Goal: Find specific page/section: Find specific page/section

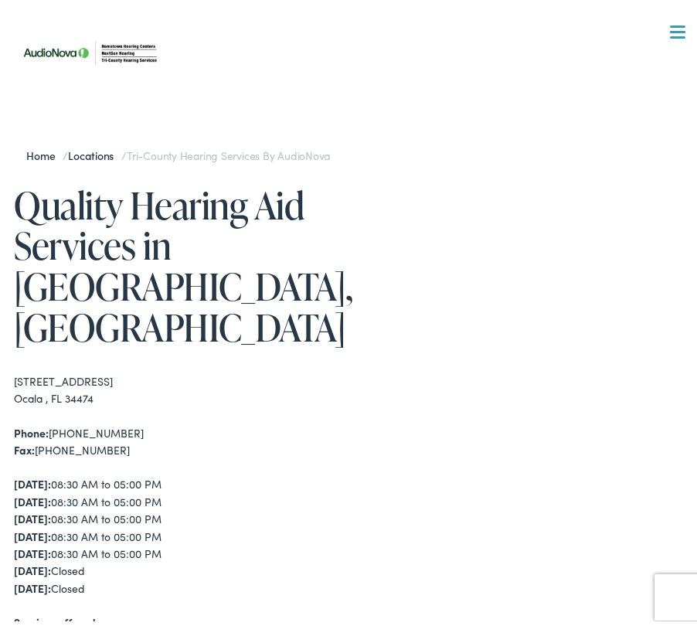
click at [92, 148] on link "Locations" at bounding box center [94, 149] width 53 height 15
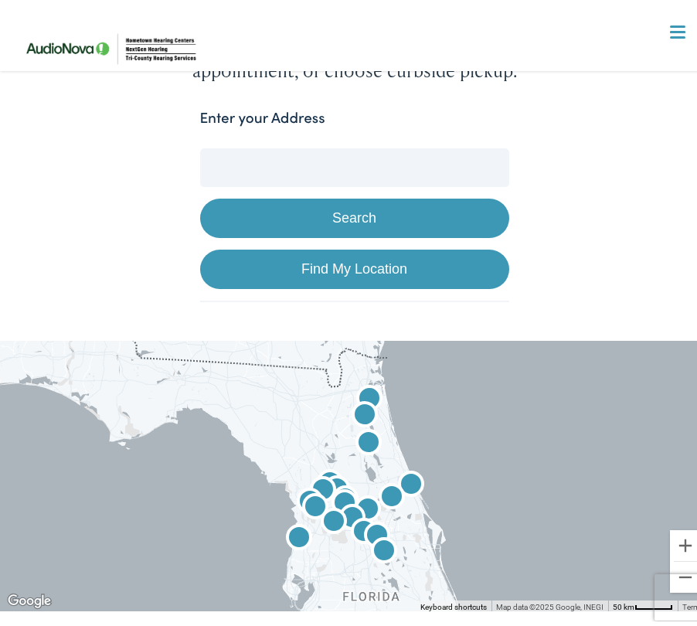
scroll to position [232, 0]
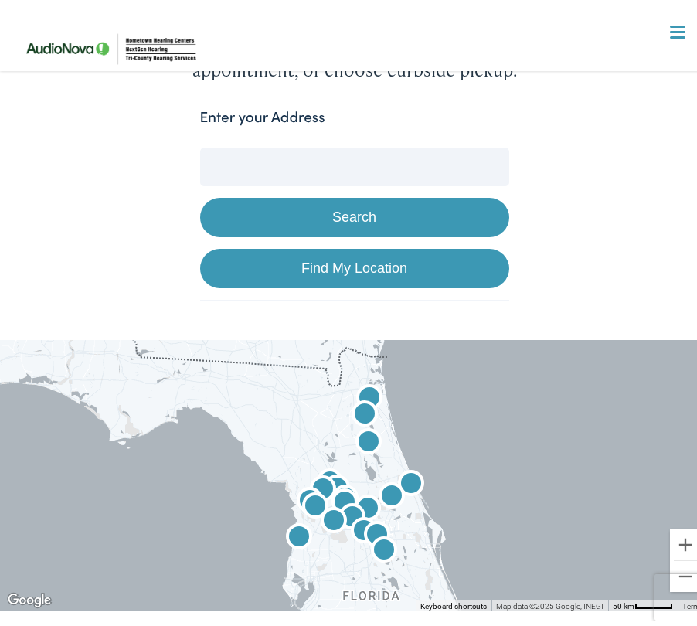
click at [242, 153] on input "Enter your Address" at bounding box center [354, 161] width 309 height 39
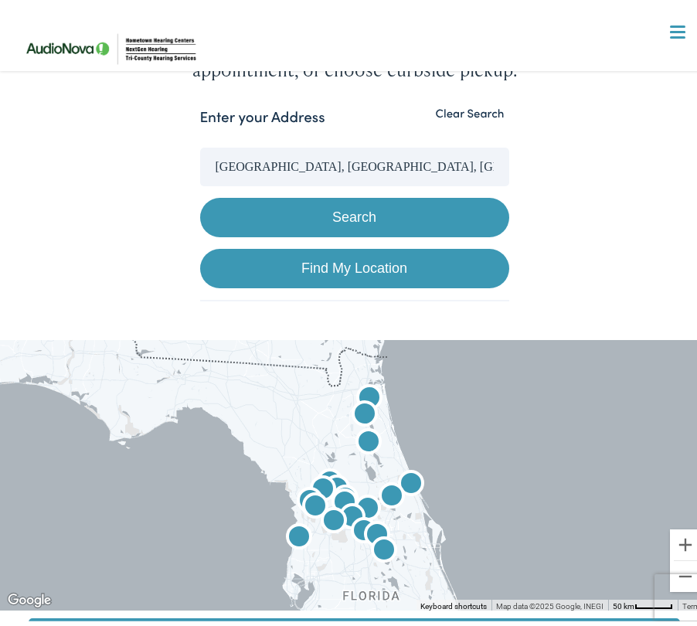
click at [280, 221] on button "Search" at bounding box center [354, 211] width 309 height 39
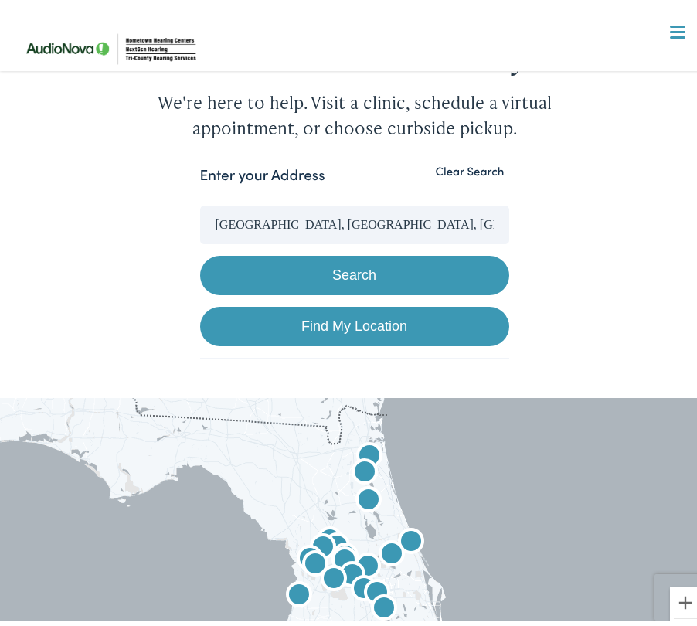
scroll to position [155, 0]
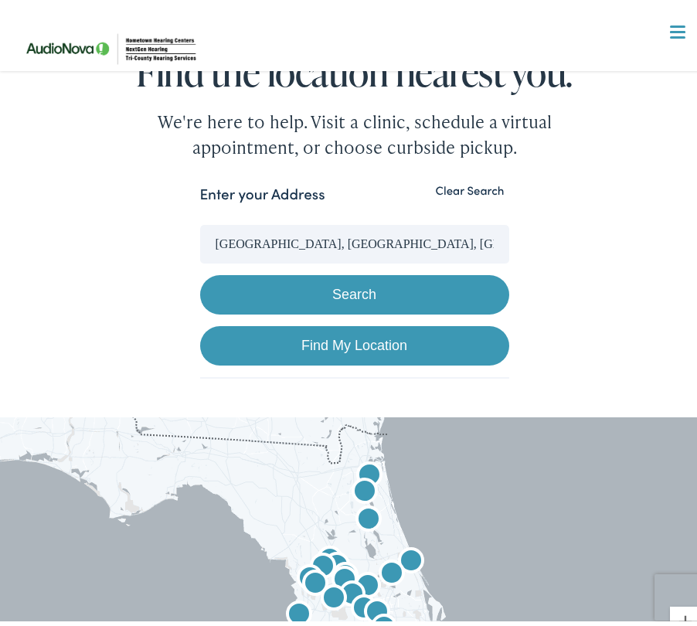
click at [301, 240] on input "Ocala, FL, USA" at bounding box center [354, 239] width 309 height 39
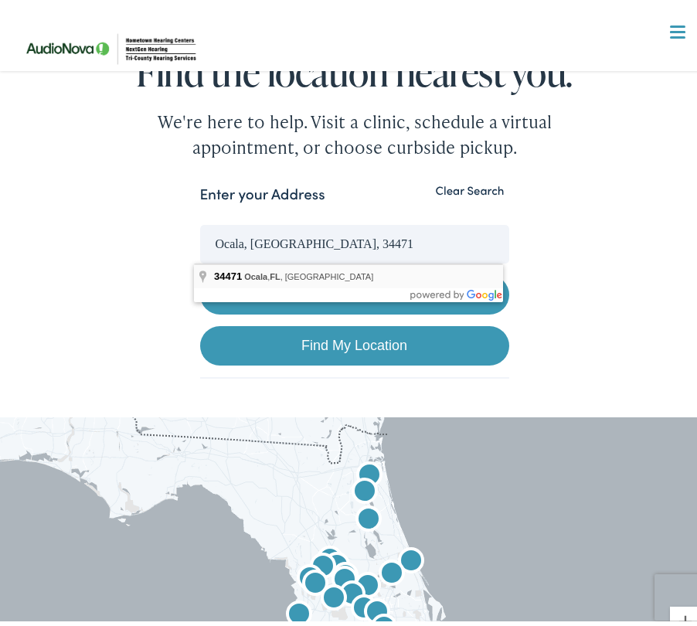
type input "Ocala, FL 34471, USA"
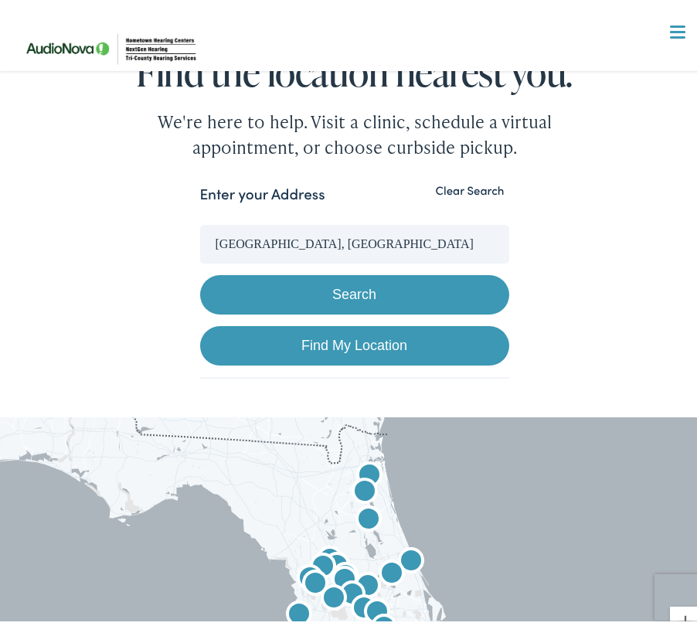
click at [279, 281] on button "Search" at bounding box center [354, 289] width 309 height 39
click at [336, 287] on button "Search" at bounding box center [354, 289] width 309 height 39
click at [340, 243] on input "Ocala, FL 34471, USA" at bounding box center [354, 239] width 309 height 39
click at [200, 270] on button "Search" at bounding box center [354, 289] width 309 height 39
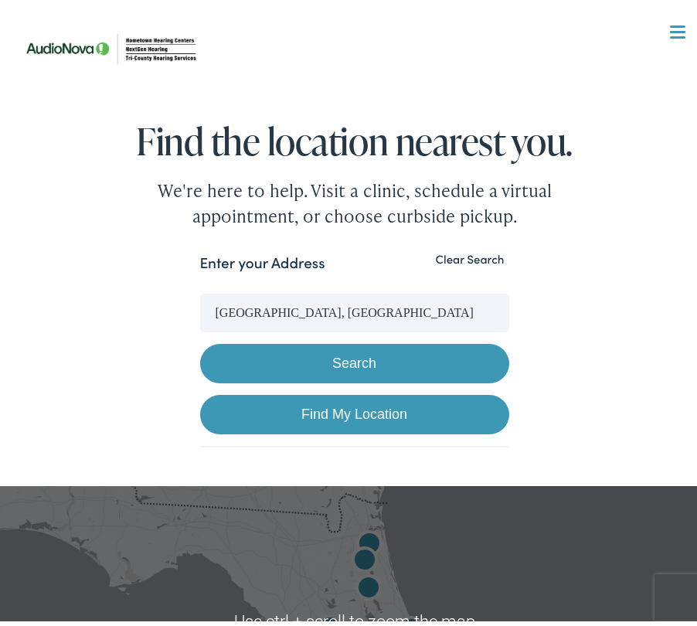
scroll to position [309, 0]
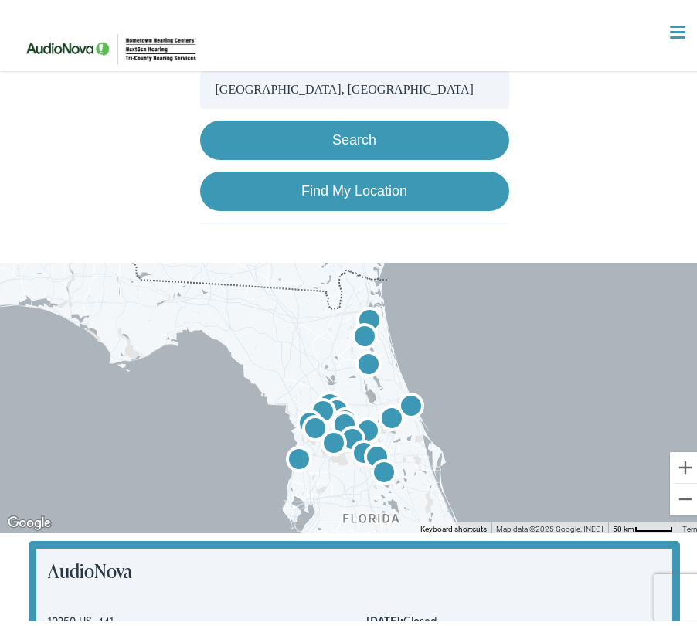
click at [393, 425] on img "AudioNova" at bounding box center [391, 415] width 37 height 37
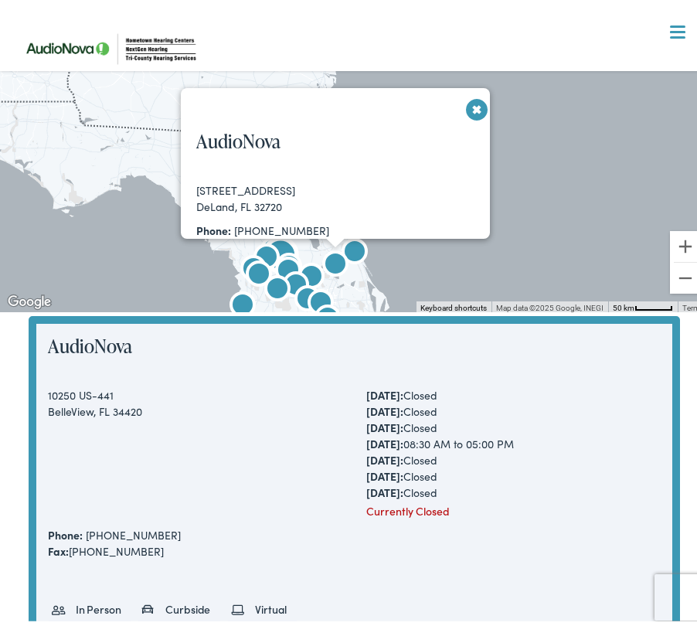
scroll to position [477, 0]
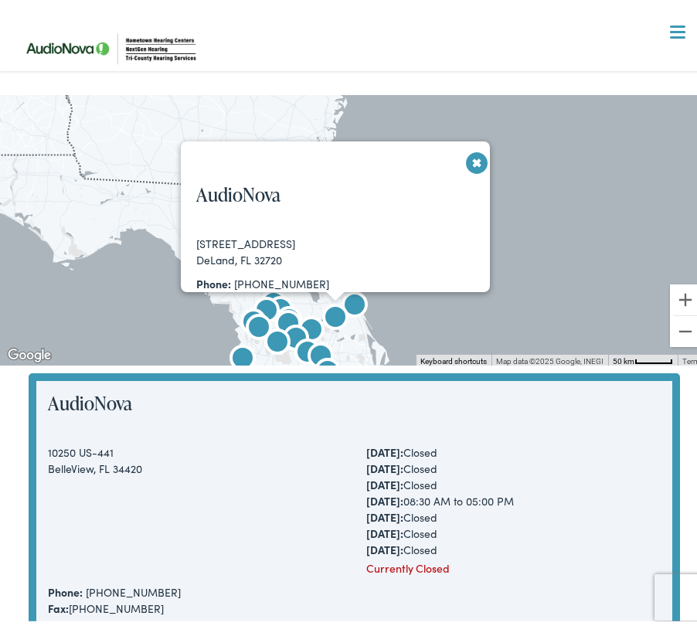
click at [470, 159] on button "Close" at bounding box center [468, 157] width 27 height 27
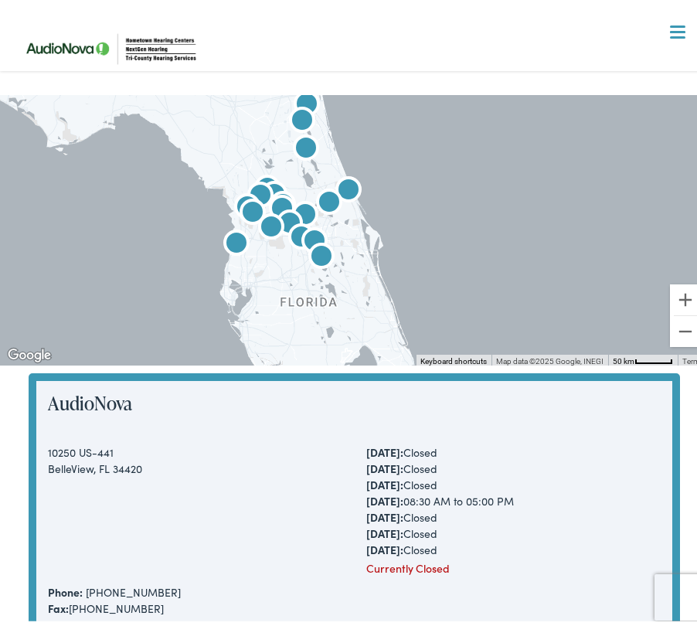
drag, startPoint x: 328, startPoint y: 279, endPoint x: 324, endPoint y: 163, distance: 116.0
click at [324, 163] on div at bounding box center [354, 225] width 709 height 271
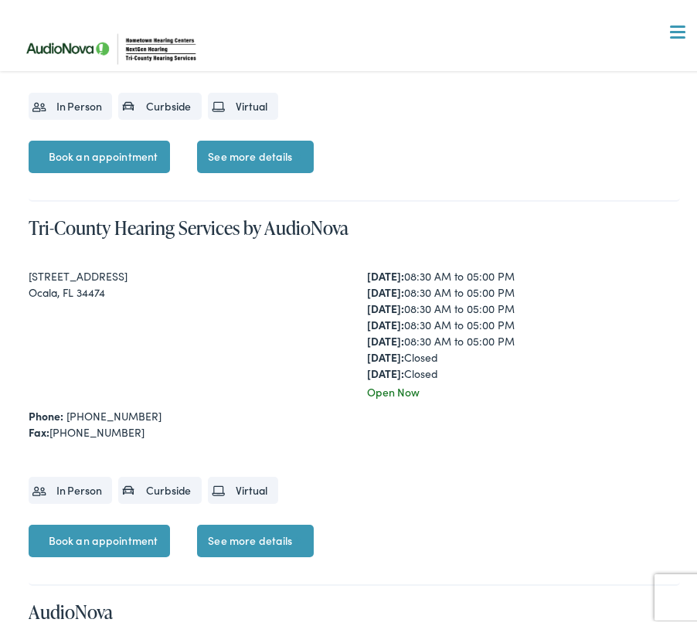
scroll to position [5269, 0]
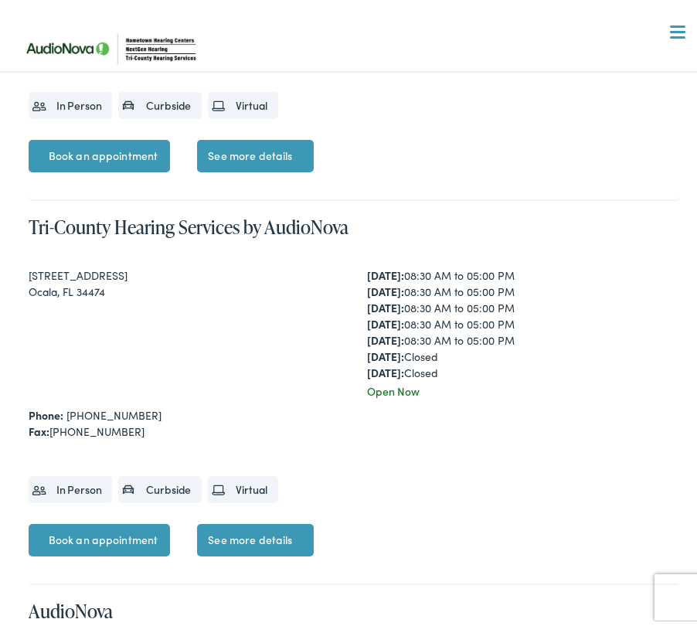
click at [247, 529] on link "See more details" at bounding box center [255, 535] width 116 height 32
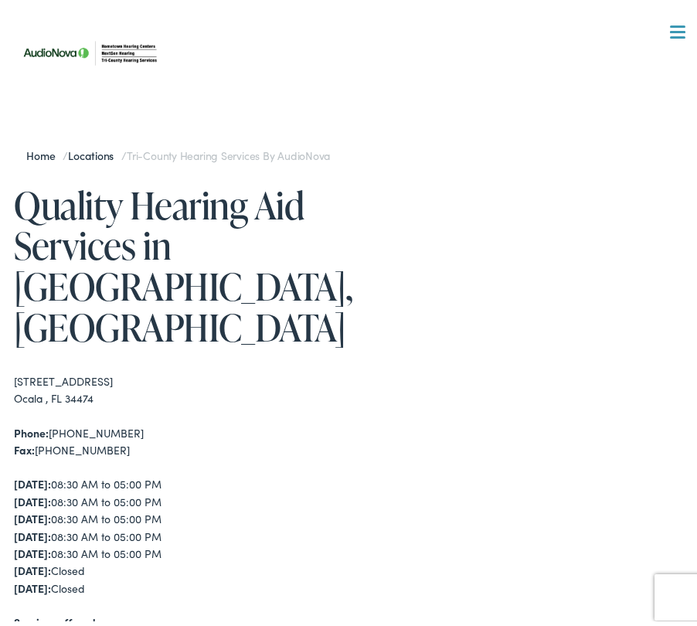
drag, startPoint x: 19, startPoint y: 312, endPoint x: 111, endPoint y: 325, distance: 92.8
click at [111, 367] on div "[STREET_ADDRESS] [GEOGRAPHIC_DATA] , FL 34474" at bounding box center [184, 384] width 340 height 35
click at [114, 367] on div "[STREET_ADDRESS] [GEOGRAPHIC_DATA] , FL 34474" at bounding box center [184, 384] width 340 height 35
drag, startPoint x: 96, startPoint y: 322, endPoint x: 11, endPoint y: 311, distance: 85.8
click at [11, 311] on div "Home / Locations / Tri-County Hearing Services by AudioNova Quality Hearing Aid…" at bounding box center [354, 589] width 709 height 1071
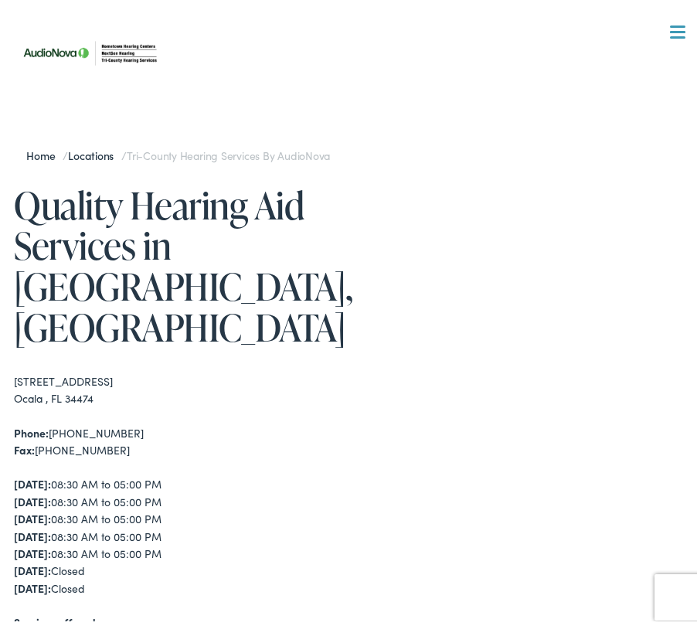
copy div "[STREET_ADDRESS] [GEOGRAPHIC_DATA] , FL 34474"
